Goal: Book appointment/travel/reservation

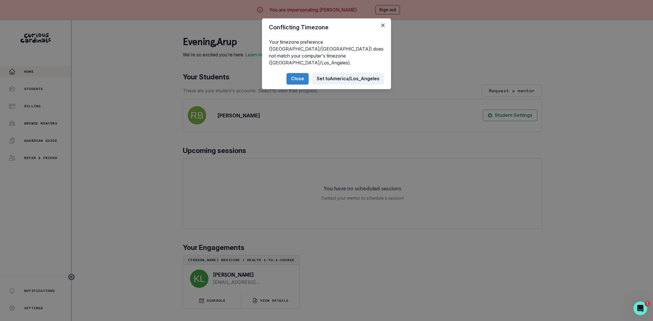
click at [333, 77] on button "Set to [GEOGRAPHIC_DATA]/Los_Angeles" at bounding box center [348, 79] width 72 height 12
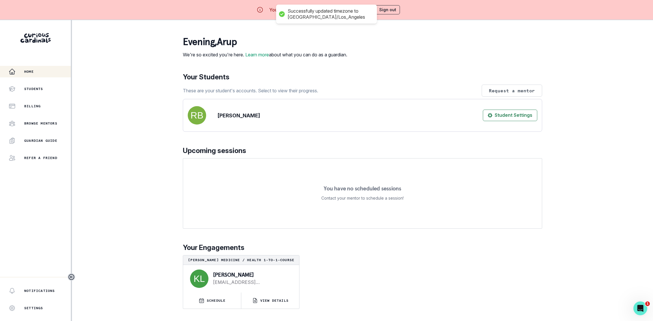
scroll to position [20, 0]
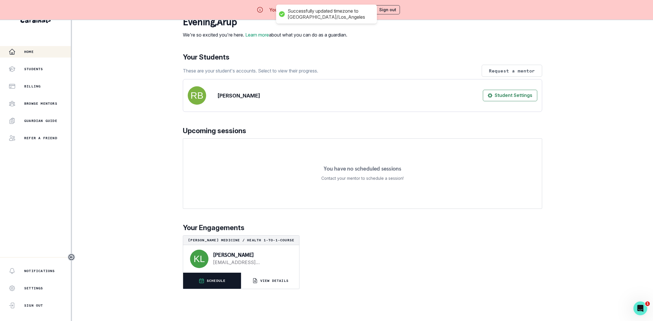
click at [199, 283] on icon "button" at bounding box center [201, 281] width 4 height 4
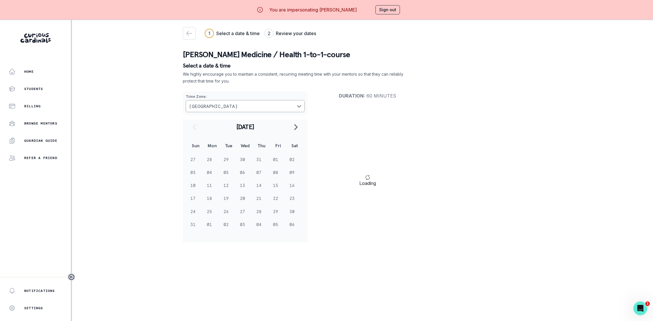
click at [367, 178] on icon at bounding box center [367, 177] width 5 height 5
click at [237, 170] on td "06" at bounding box center [245, 172] width 16 height 13
click at [49, 72] on div "Home" at bounding box center [40, 71] width 62 height 7
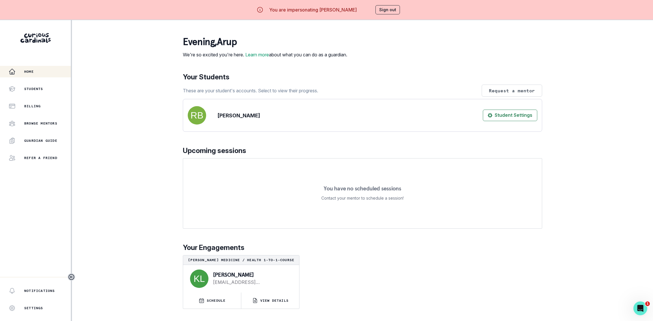
click at [383, 6] on button "Sign out" at bounding box center [387, 9] width 24 height 9
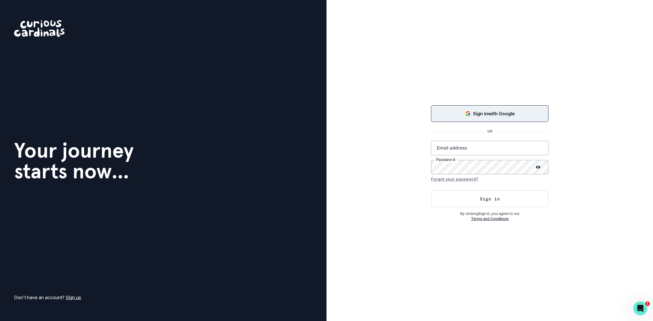
click at [520, 115] on div "Sign in with Google" at bounding box center [489, 113] width 103 height 7
